Goal: Task Accomplishment & Management: Use online tool/utility

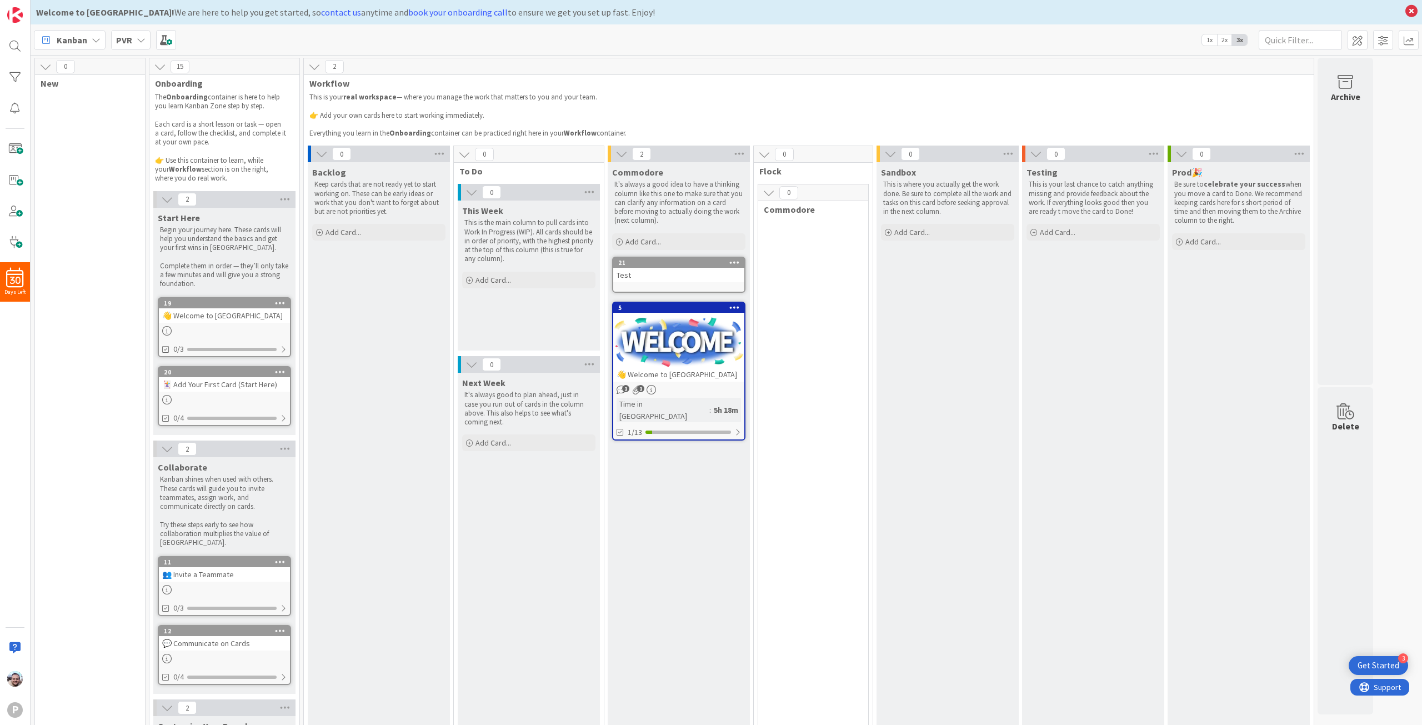
click at [160, 63] on icon at bounding box center [160, 67] width 12 height 12
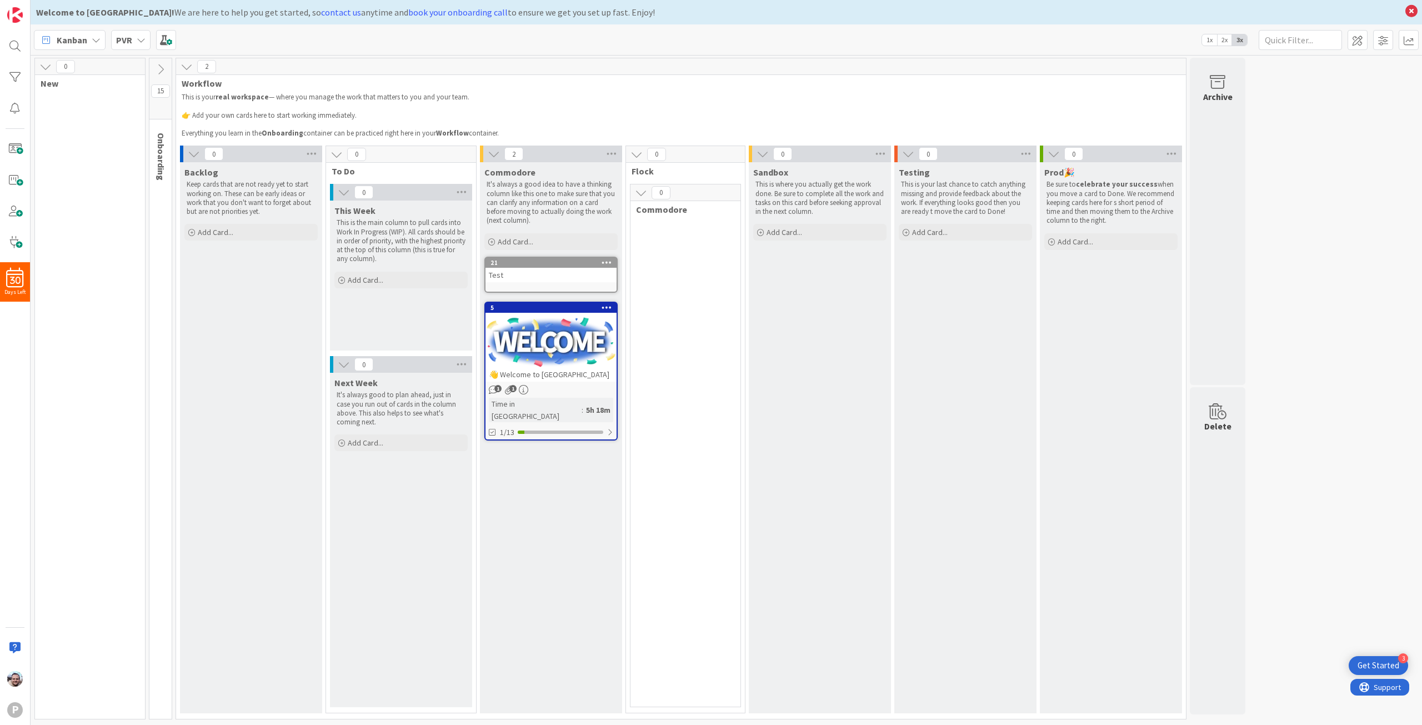
click at [43, 68] on icon at bounding box center [45, 67] width 12 height 12
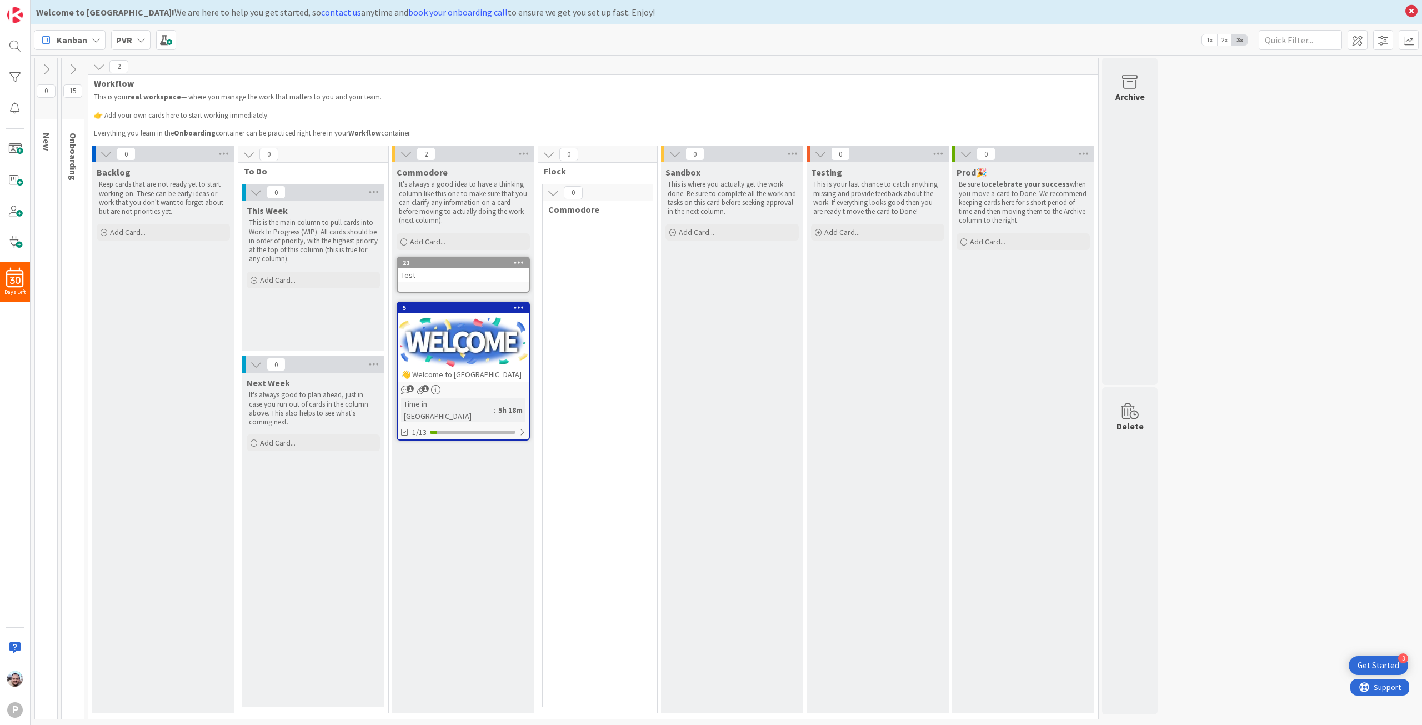
click at [710, 123] on p at bounding box center [593, 124] width 999 height 9
click at [710, 38] on span at bounding box center [1358, 40] width 20 height 20
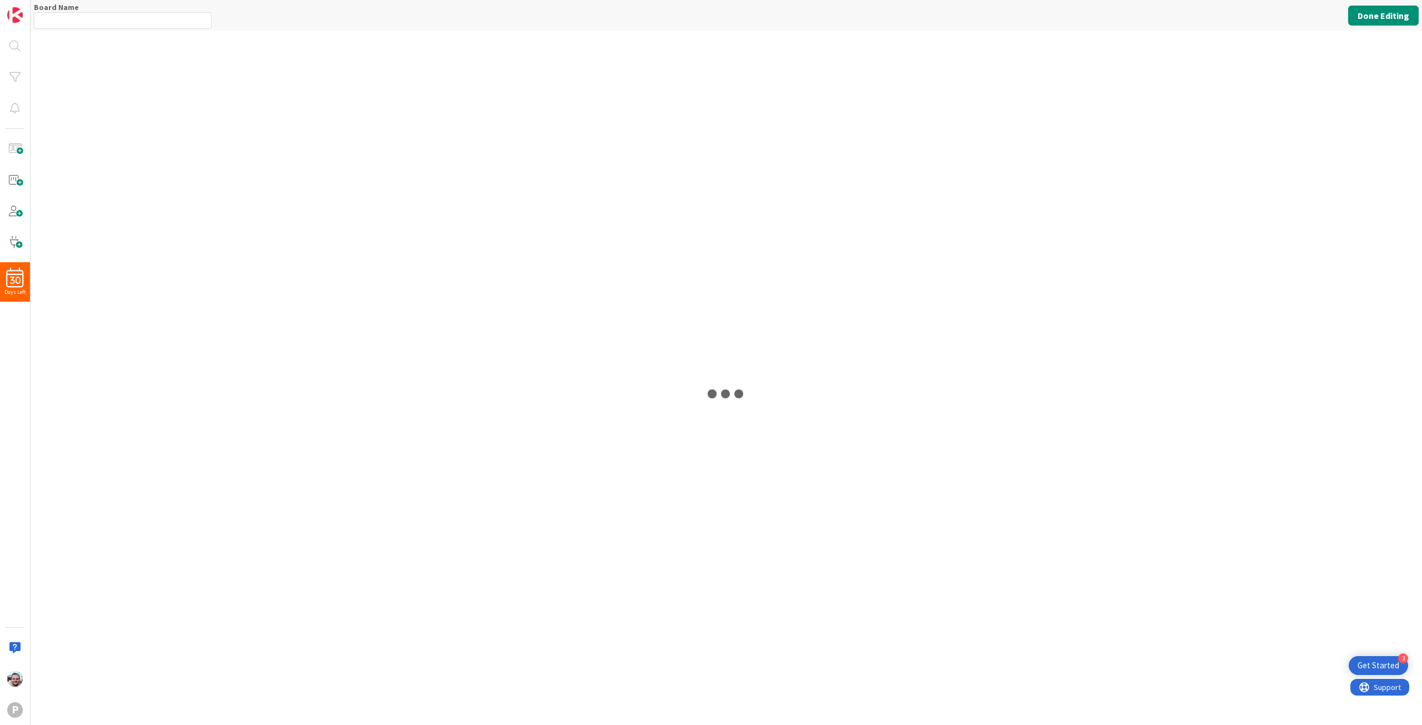
type input "PVR"
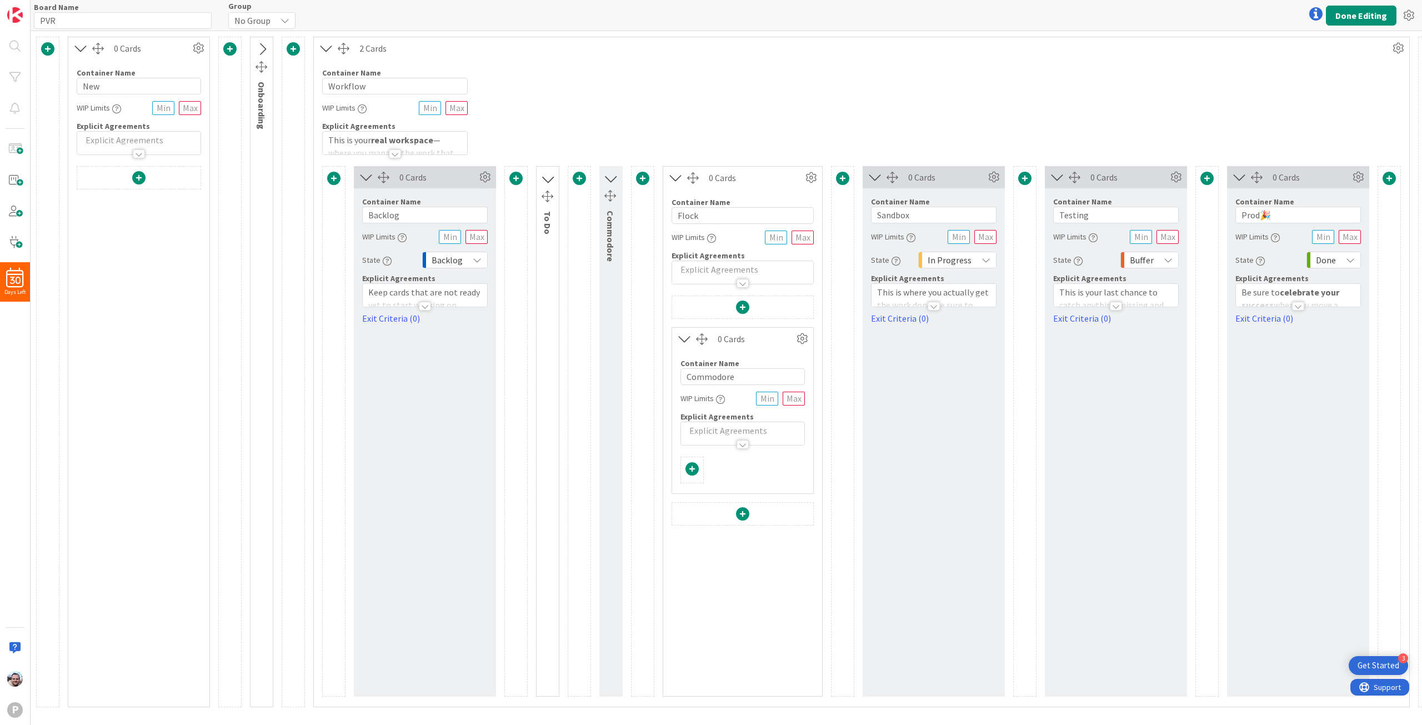
click at [710, 179] on span at bounding box center [842, 178] width 13 height 13
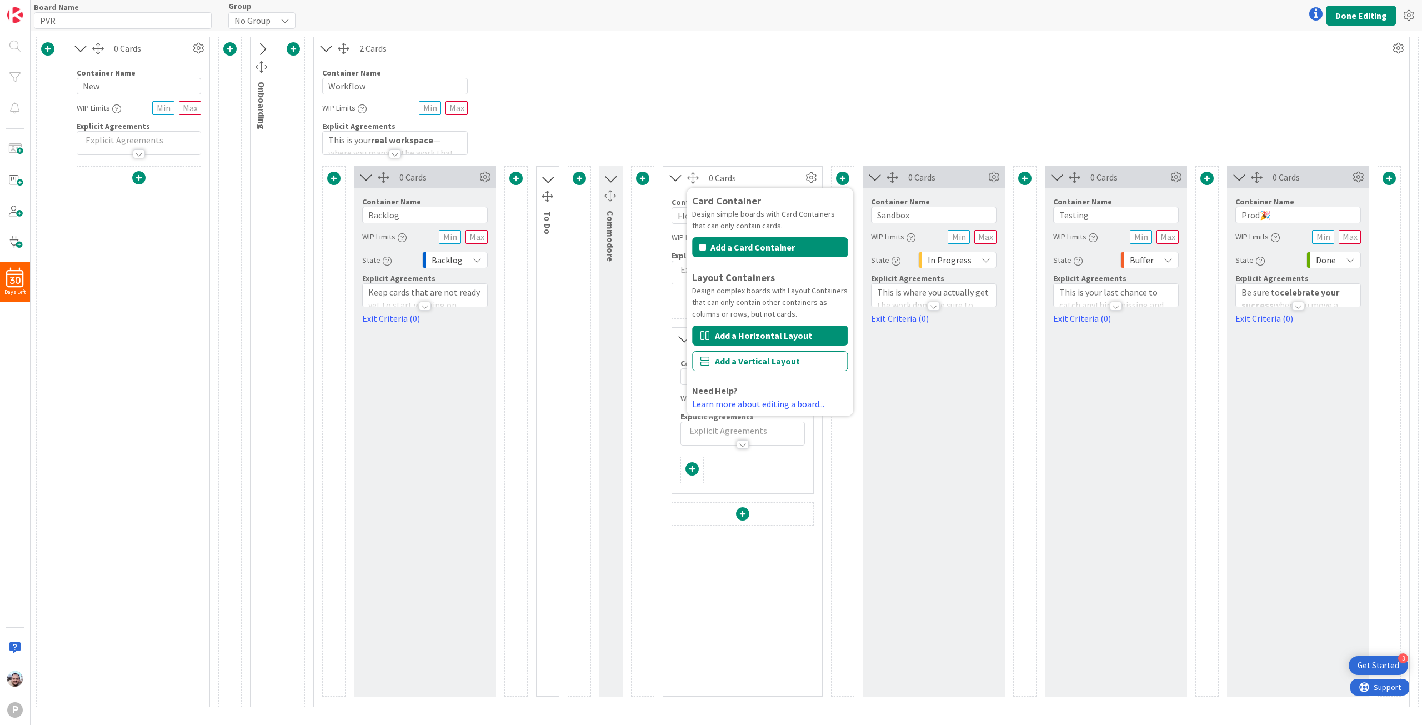
click at [710, 339] on button "Add a Horizontal Layout" at bounding box center [770, 336] width 156 height 20
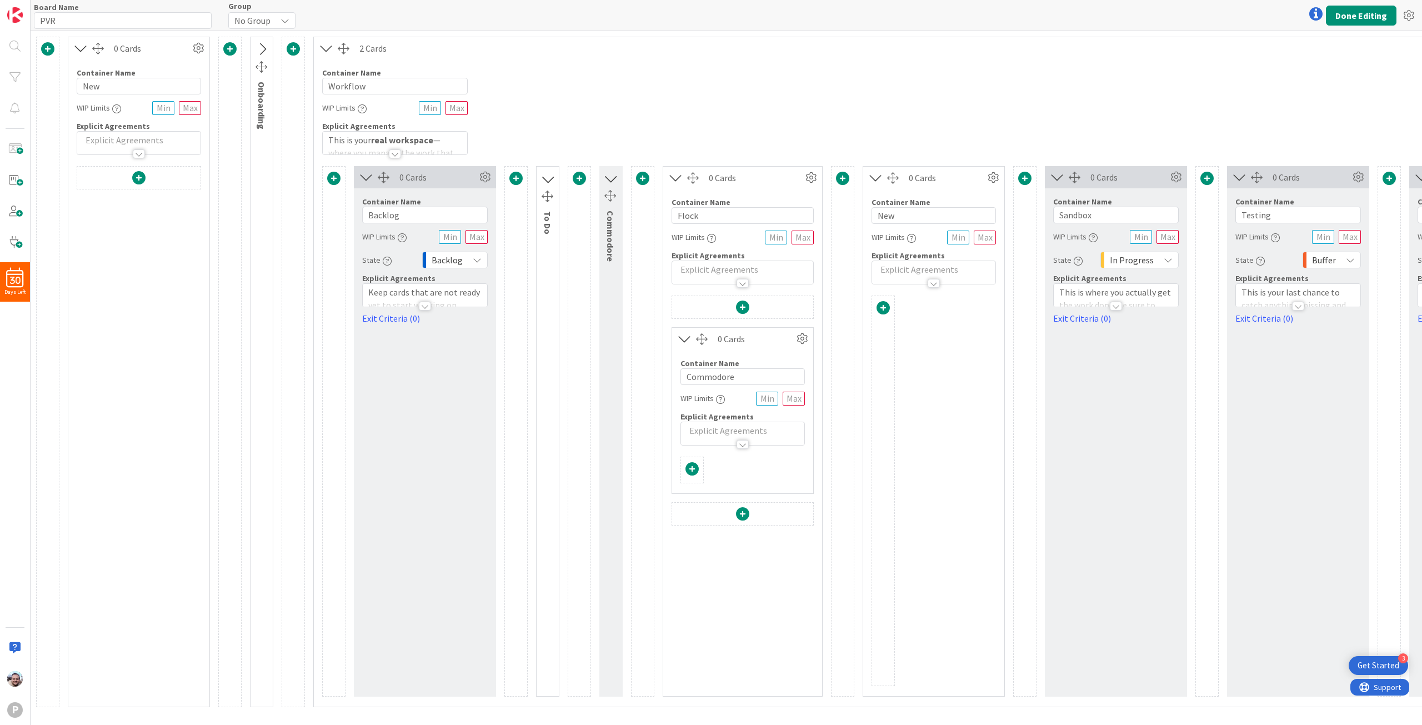
click at [710, 306] on span at bounding box center [883, 307] width 13 height 13
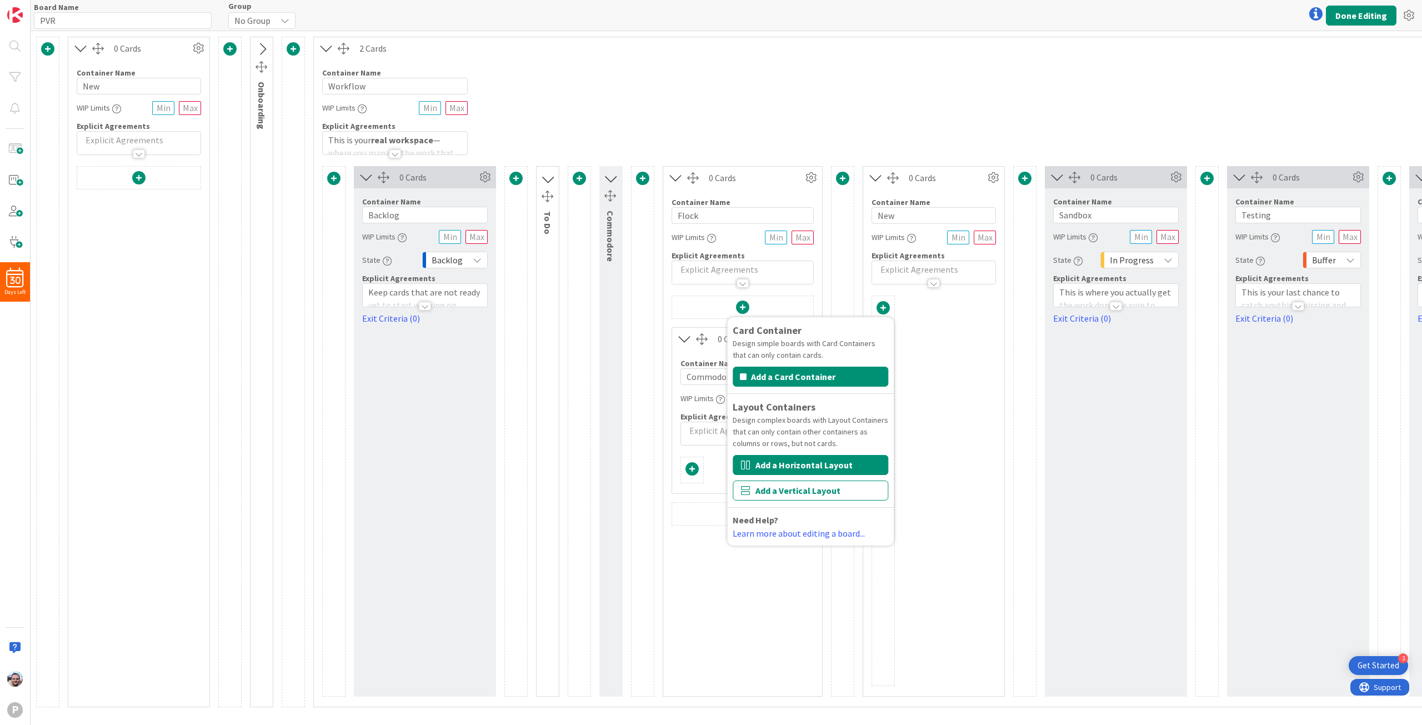
click at [710, 468] on button "Add a Horizontal Layout" at bounding box center [811, 465] width 156 height 20
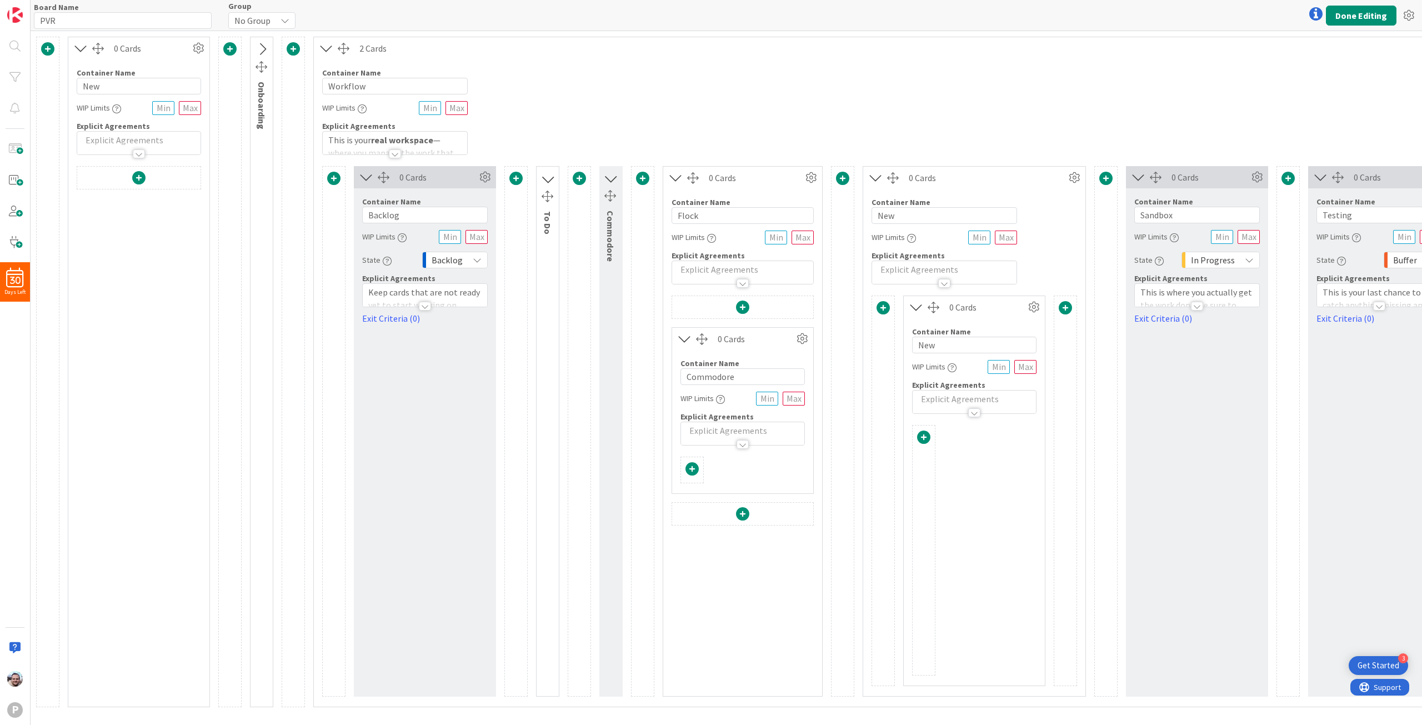
click at [710, 306] on span at bounding box center [883, 307] width 13 height 13
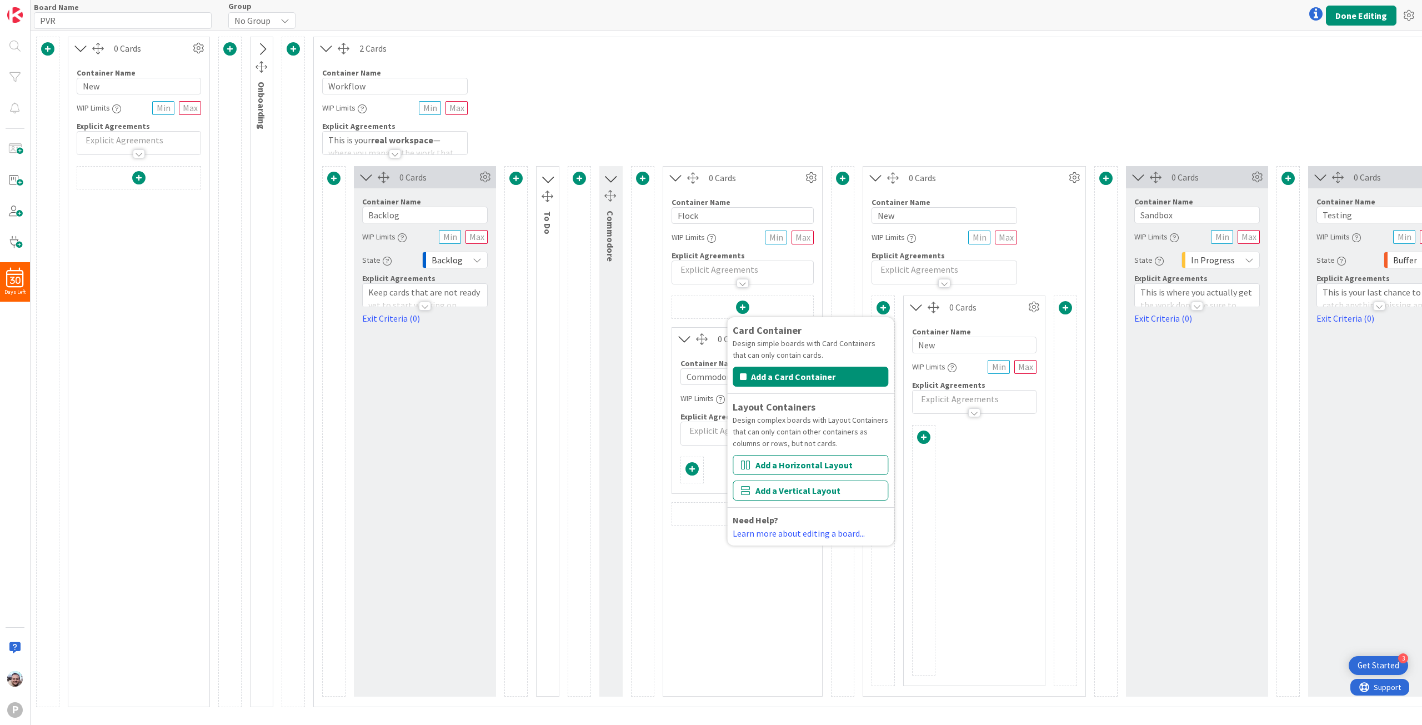
click at [710, 496] on button "Add a Vertical Layout" at bounding box center [811, 491] width 156 height 20
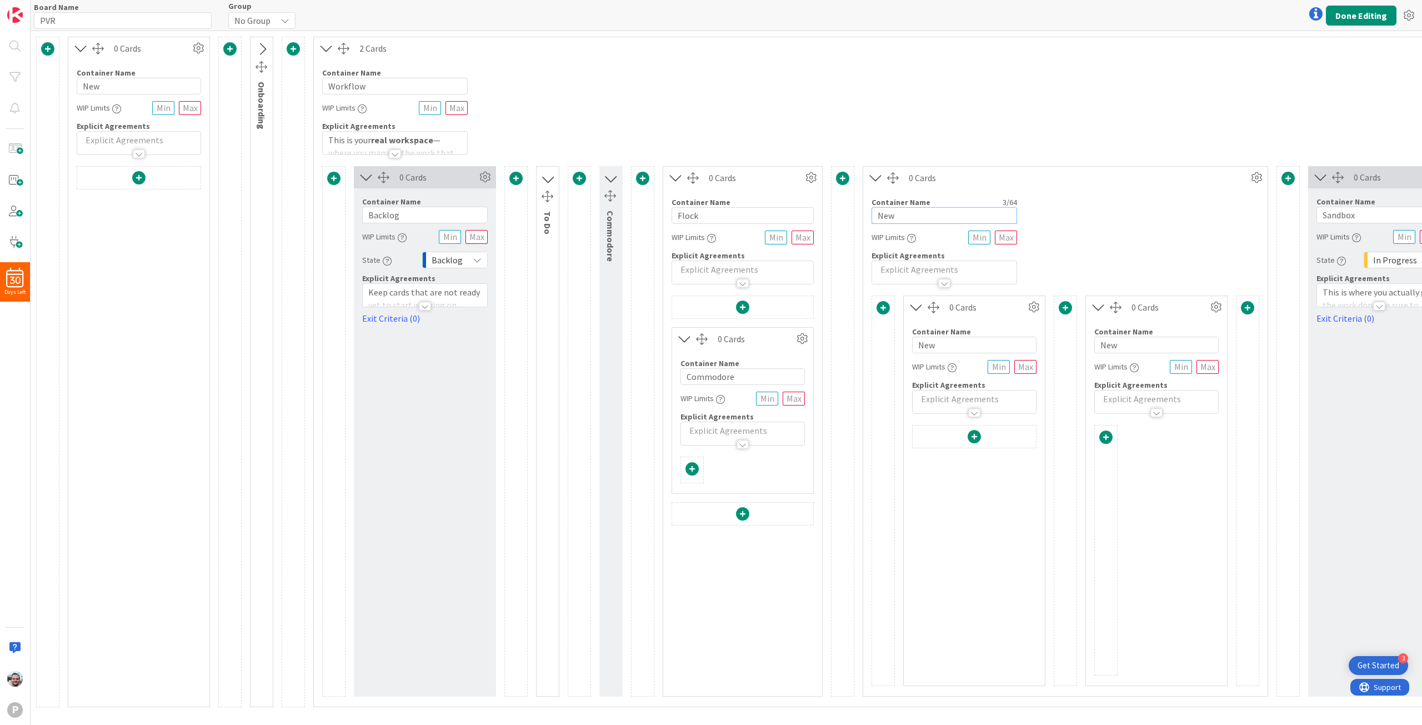
click at [710, 211] on input "New" at bounding box center [945, 215] width 146 height 17
drag, startPoint x: 913, startPoint y: 211, endPoint x: 824, endPoint y: 209, distance: 89.5
click at [710, 209] on div "0 Cards Container Name 7 / 64 Backlog WIP Limits State Backlog Explicit Agreeme…" at bounding box center [1084, 431] width 1525 height 531
type input "Test"
drag, startPoint x: 955, startPoint y: 344, endPoint x: 883, endPoint y: 335, distance: 71.7
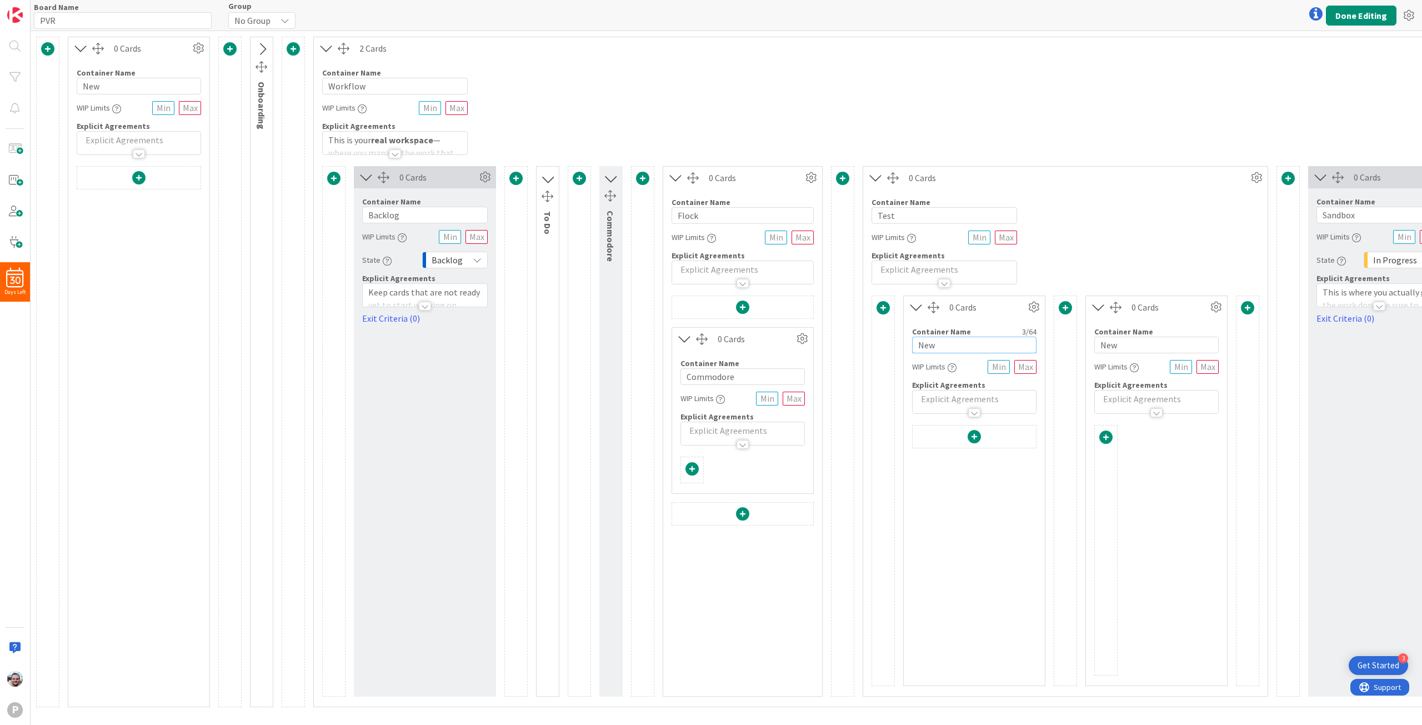
click at [710, 334] on div "Card Container Design simple boards with Card Containers that can only contain …" at bounding box center [1066, 491] width 388 height 391
type input "Test"
drag, startPoint x: 1122, startPoint y: 342, endPoint x: 1043, endPoint y: 339, distance: 78.9
click at [710, 339] on div "Card Container Design simple boards with Card Containers that can only contain …" at bounding box center [1066, 491] width 388 height 391
type input "Test"
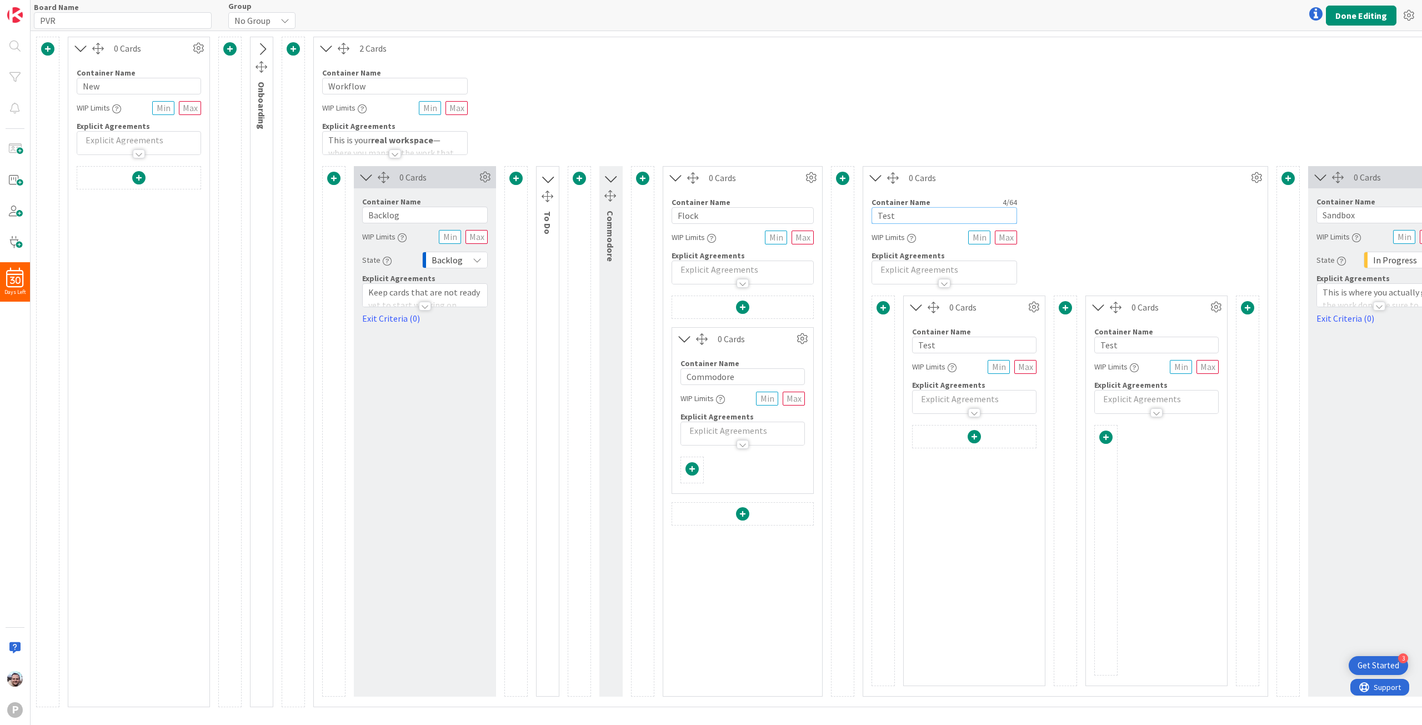
click at [710, 213] on input "Test" at bounding box center [945, 215] width 146 height 17
type input "Test1"
click at [710, 341] on input "Test" at bounding box center [974, 345] width 124 height 17
type input "Test2"
click at [710, 344] on input "Test" at bounding box center [1157, 345] width 124 height 17
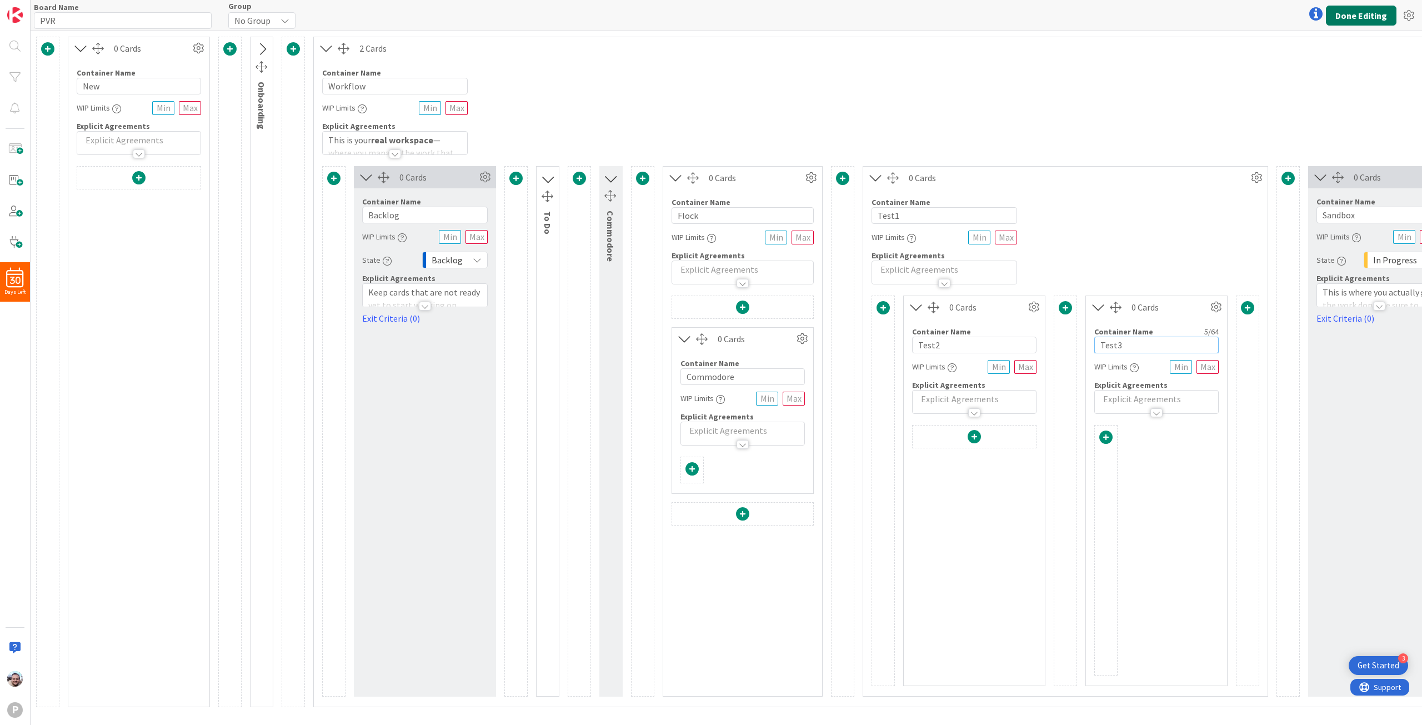
type input "Test3"
click at [710, 13] on button "Done Editing" at bounding box center [1361, 16] width 71 height 20
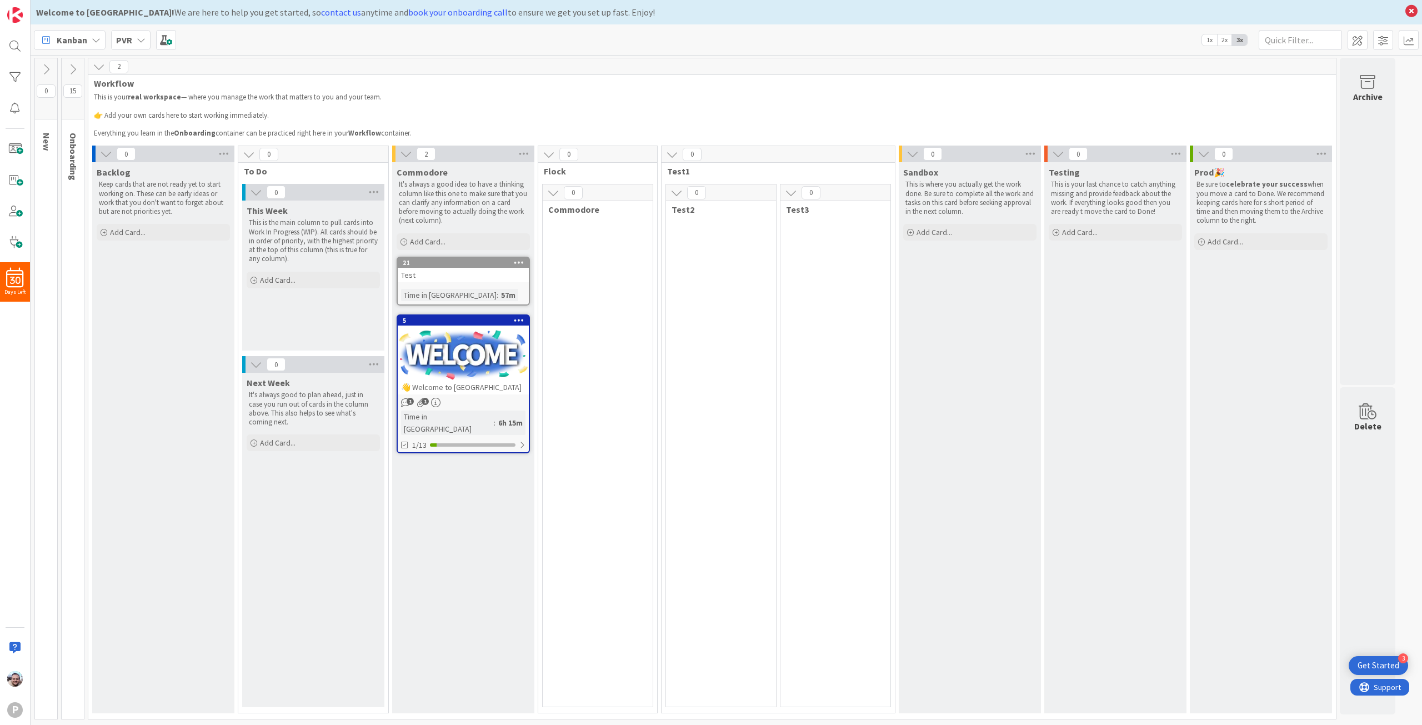
click at [675, 192] on icon at bounding box center [677, 193] width 12 height 12
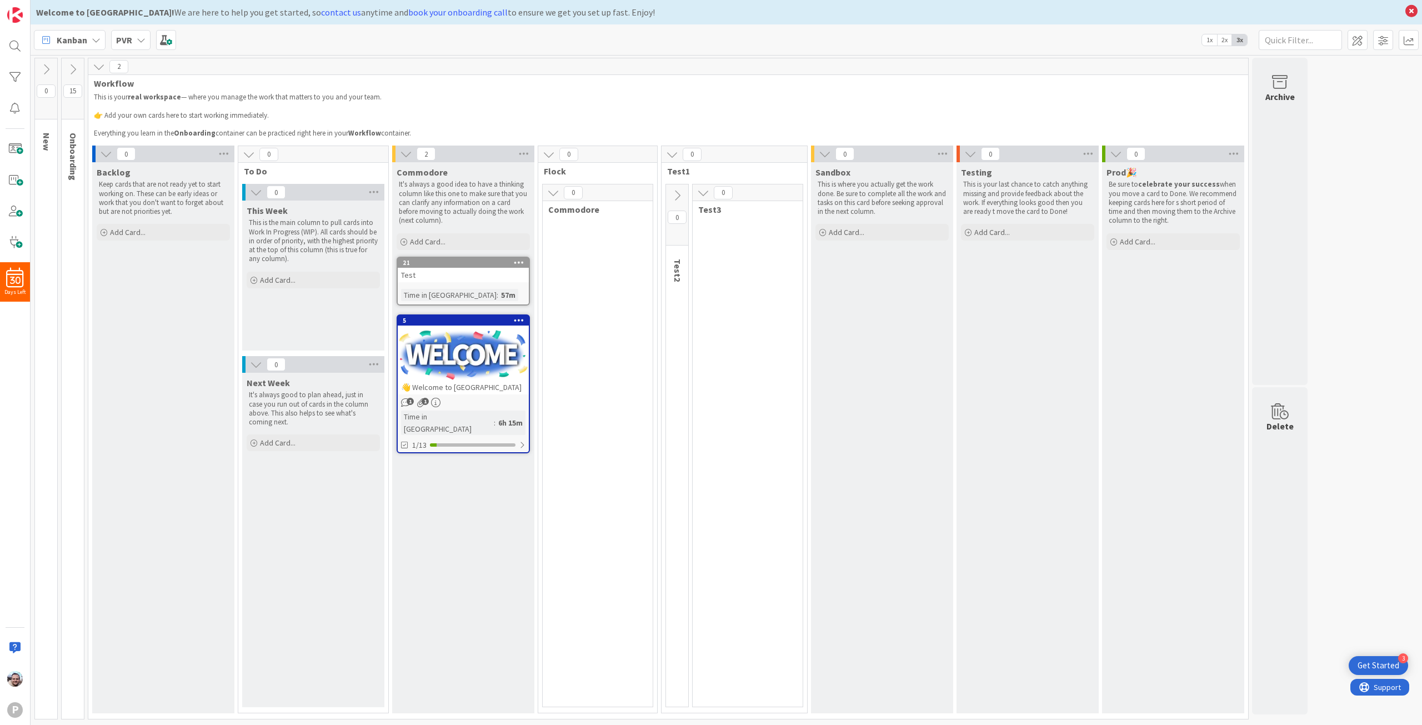
click at [675, 192] on icon at bounding box center [677, 195] width 12 height 12
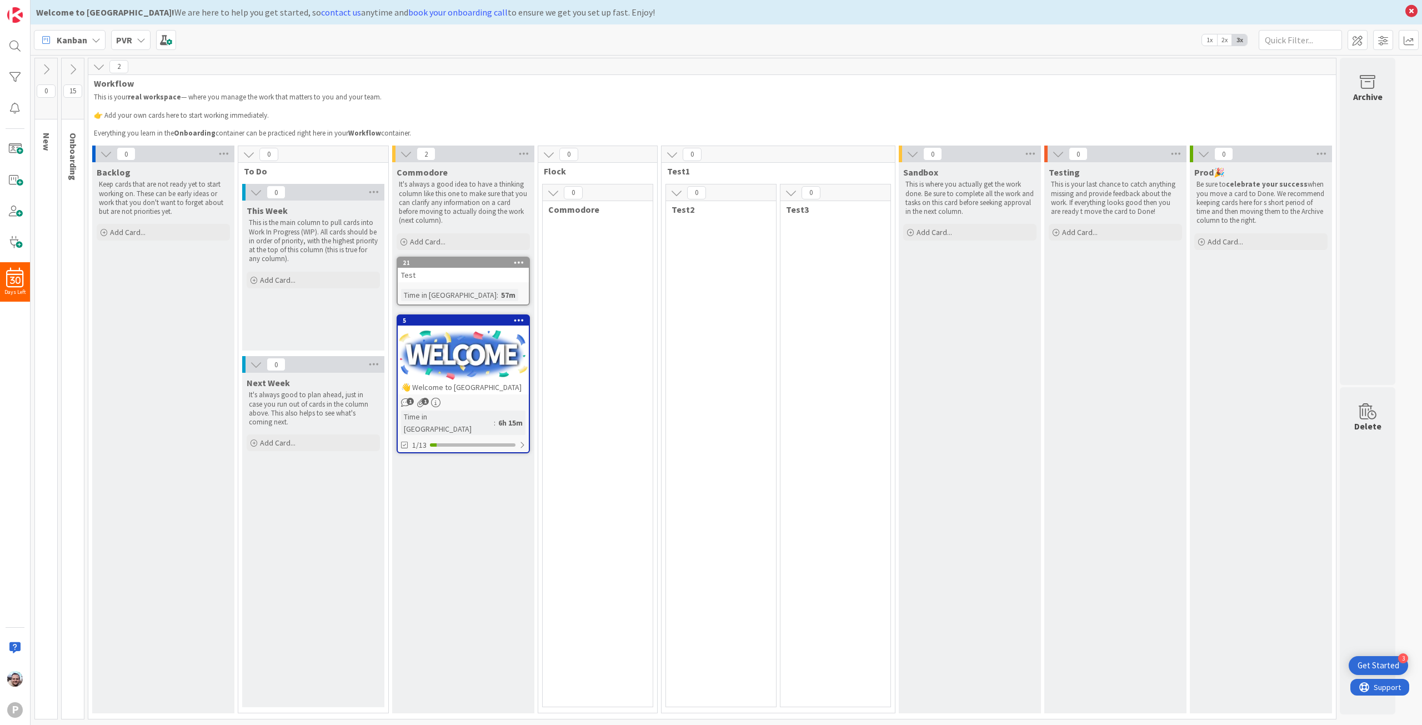
click at [675, 192] on icon at bounding box center [677, 193] width 12 height 12
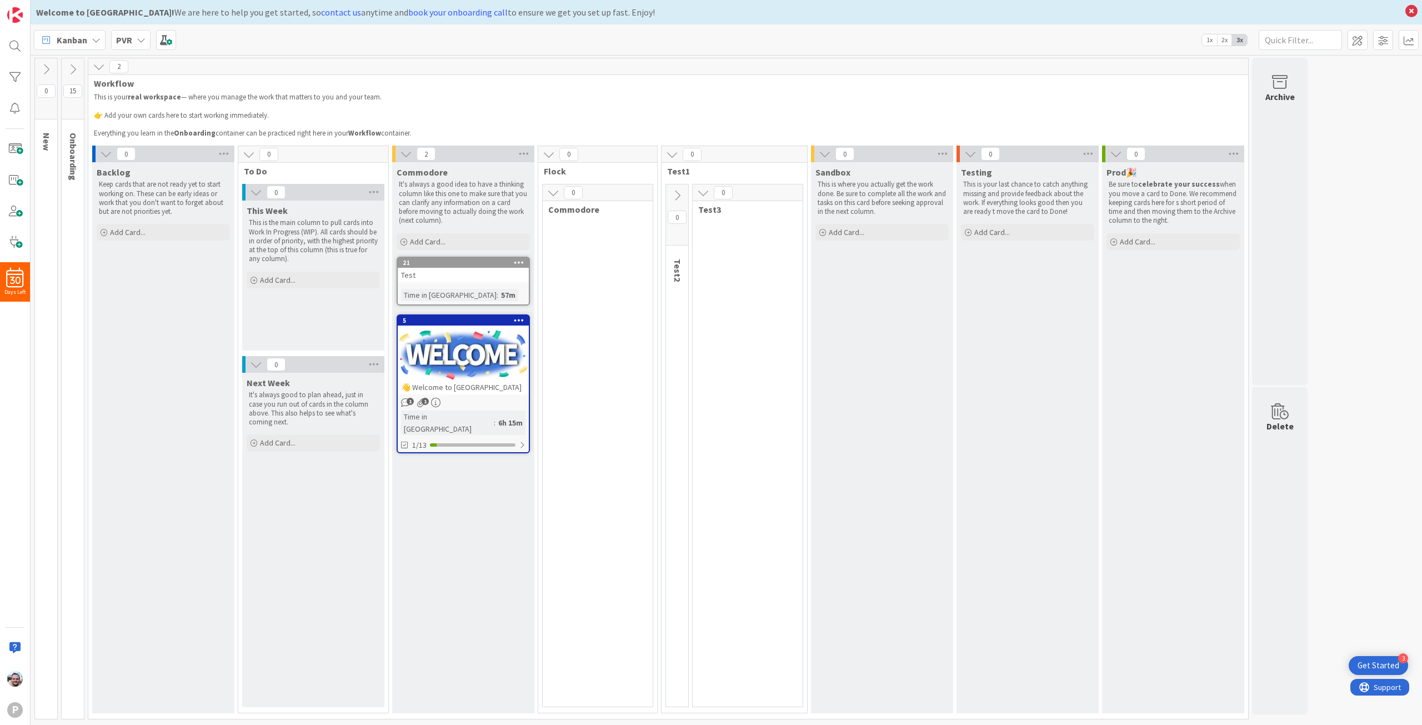
click at [675, 192] on icon at bounding box center [677, 195] width 12 height 12
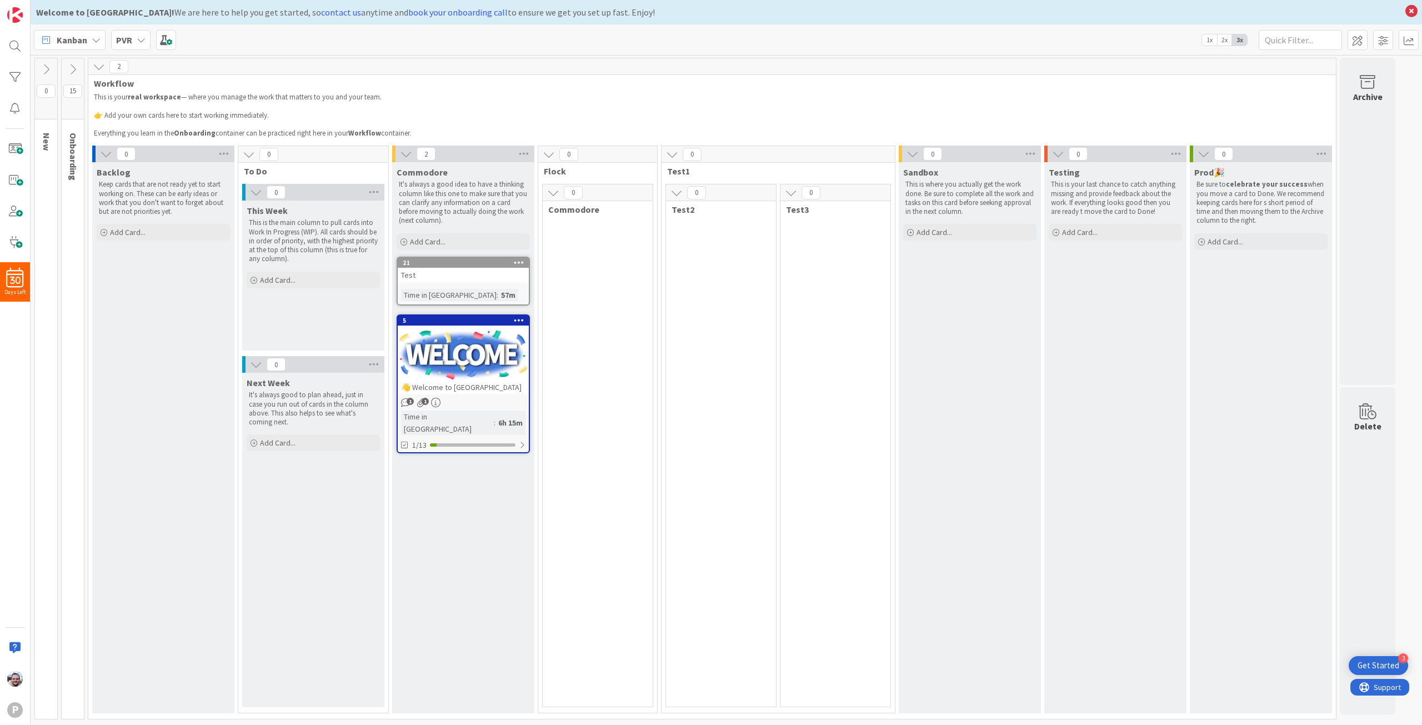
click at [693, 189] on span "0" at bounding box center [696, 192] width 19 height 13
click at [696, 191] on span "0" at bounding box center [696, 192] width 19 height 13
click at [697, 162] on div "0" at bounding box center [778, 154] width 233 height 17
click at [692, 157] on span "0" at bounding box center [692, 154] width 19 height 13
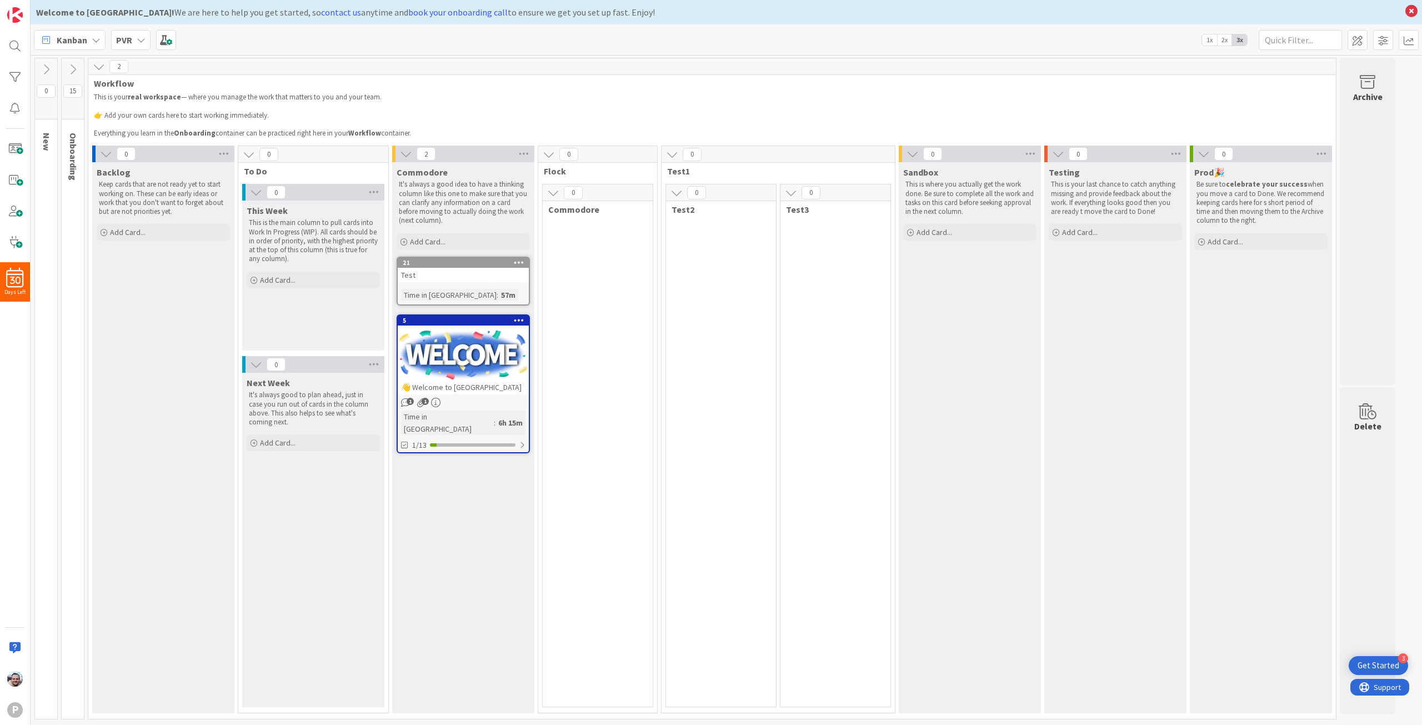
click at [675, 191] on icon at bounding box center [677, 193] width 12 height 12
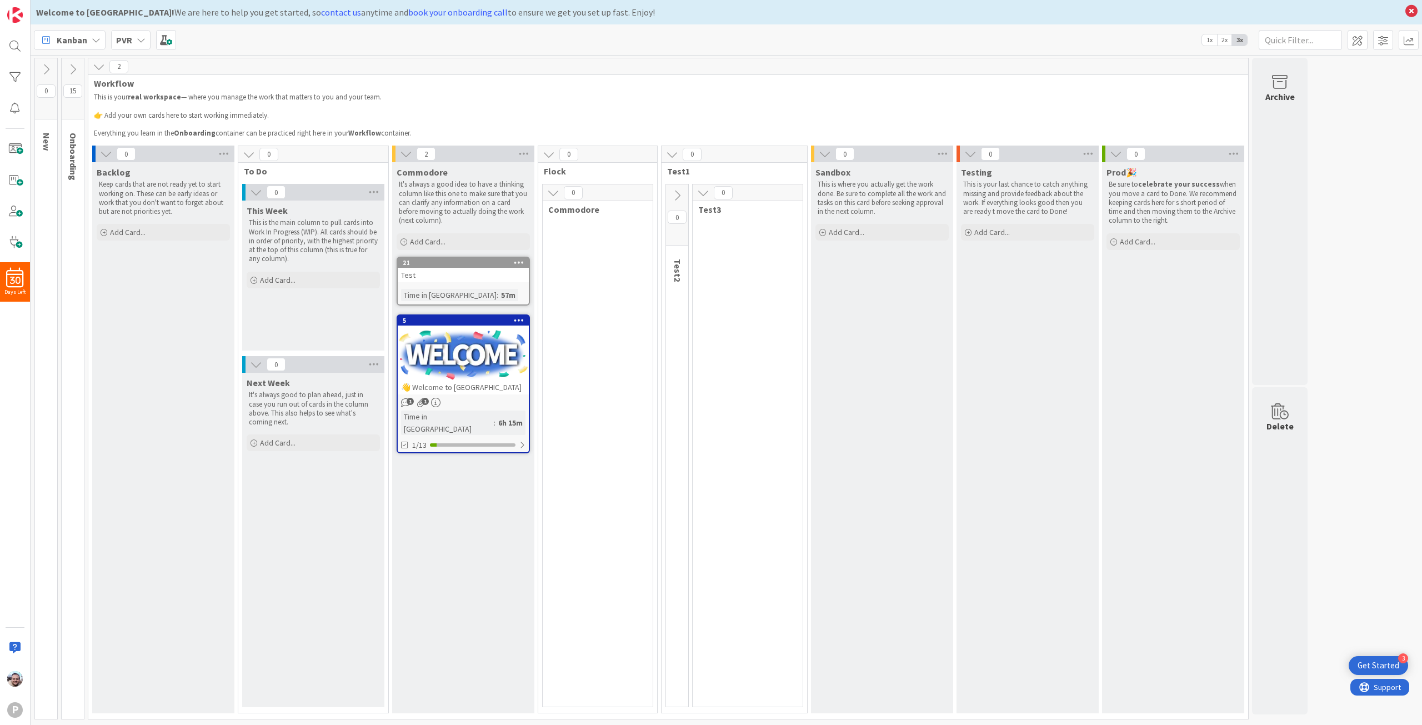
click at [675, 191] on icon at bounding box center [677, 195] width 12 height 12
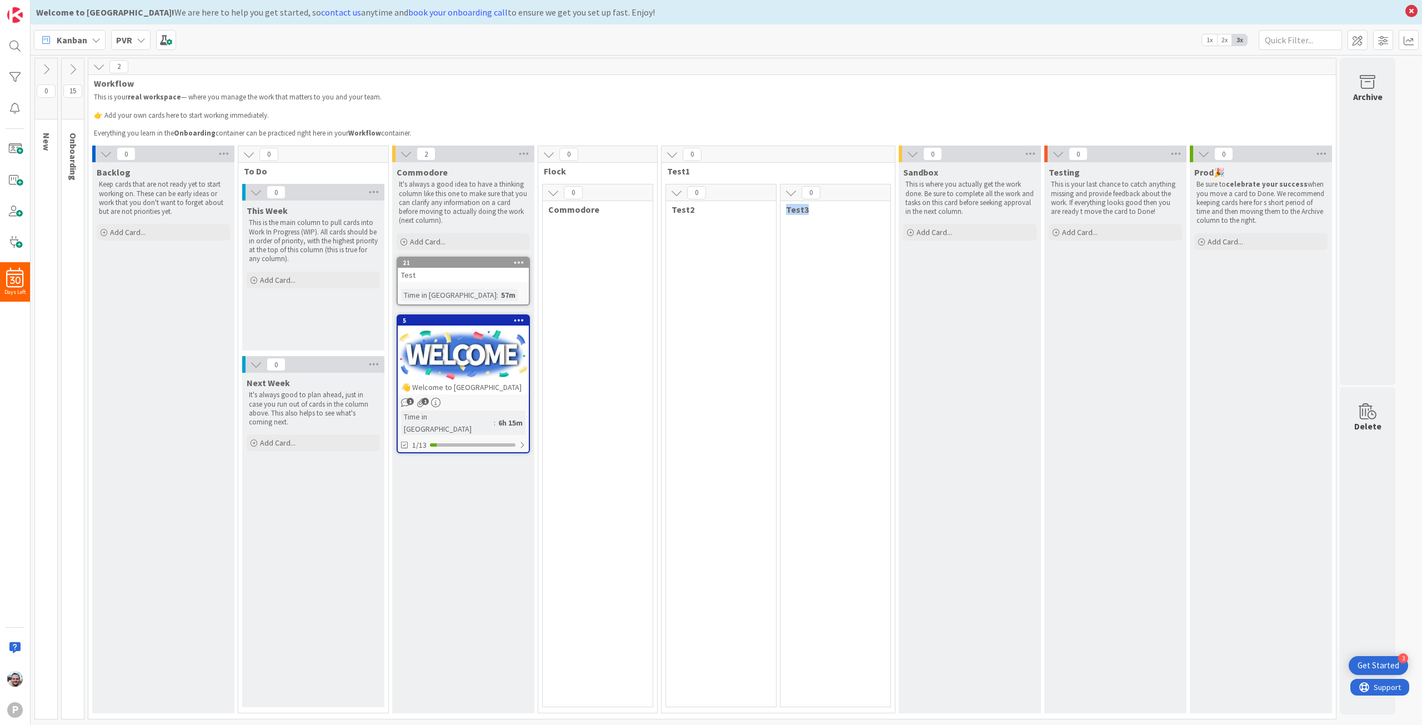
drag, startPoint x: 840, startPoint y: 194, endPoint x: 828, endPoint y: 264, distance: 71.0
click at [710, 264] on div "0 Test3" at bounding box center [835, 445] width 111 height 523
